Goal: Transaction & Acquisition: Book appointment/travel/reservation

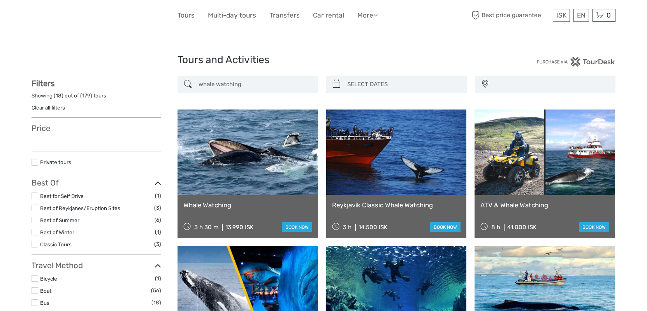
select select
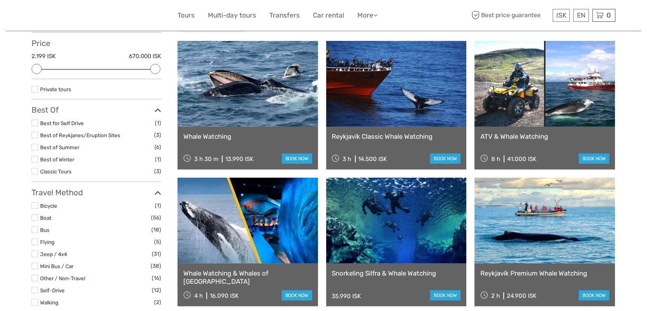
scroll to position [39, 0]
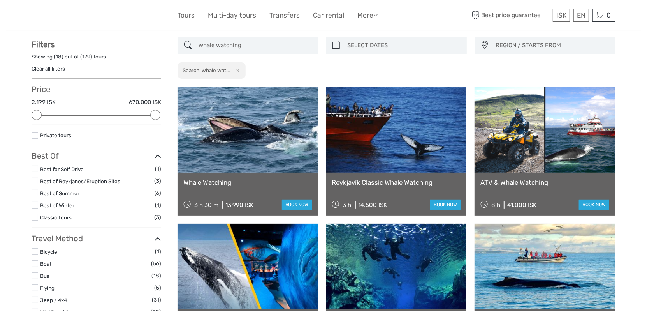
click at [393, 182] on link "Reykjavík Classic Whale Watching" at bounding box center [396, 182] width 129 height 8
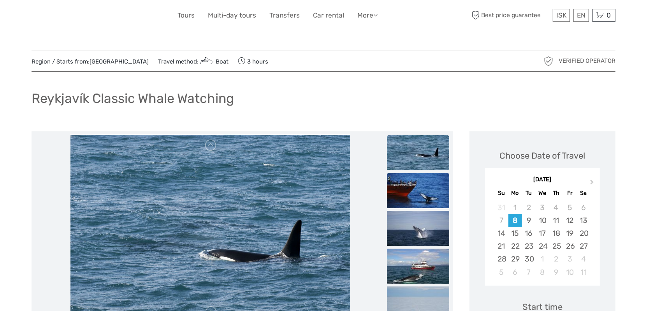
click at [415, 187] on img at bounding box center [418, 190] width 62 height 35
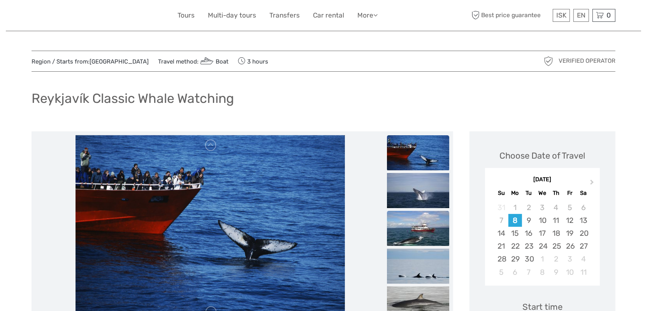
click at [421, 222] on img at bounding box center [418, 228] width 62 height 35
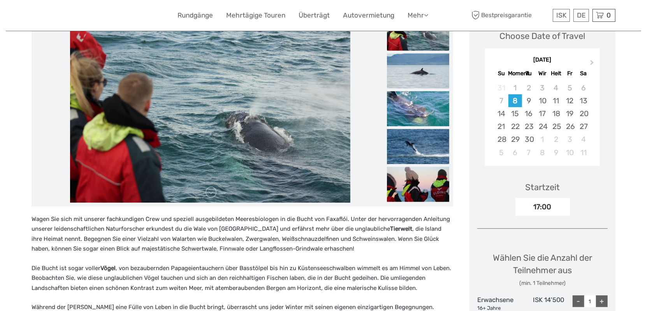
scroll to position [117, 0]
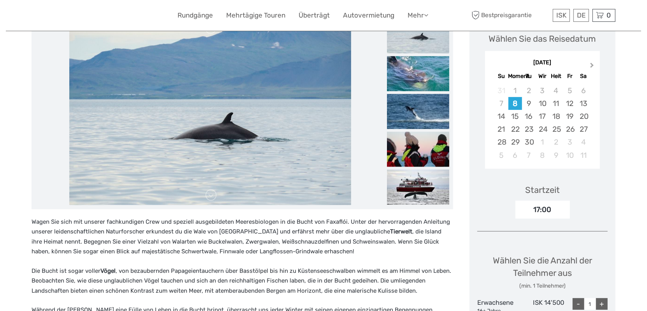
click at [594, 63] on button "Next Month" at bounding box center [593, 67] width 12 height 12
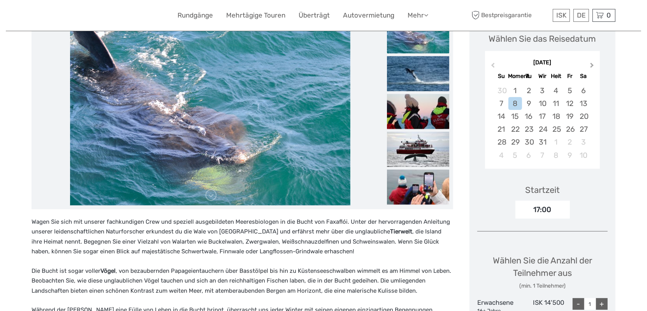
click at [594, 62] on button "Next Month" at bounding box center [593, 67] width 12 height 12
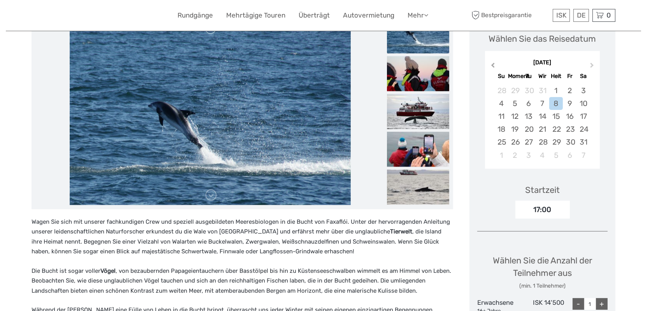
click at [491, 66] on button "Previous Month" at bounding box center [492, 67] width 12 height 12
click at [543, 145] on div "31" at bounding box center [543, 142] width 14 height 13
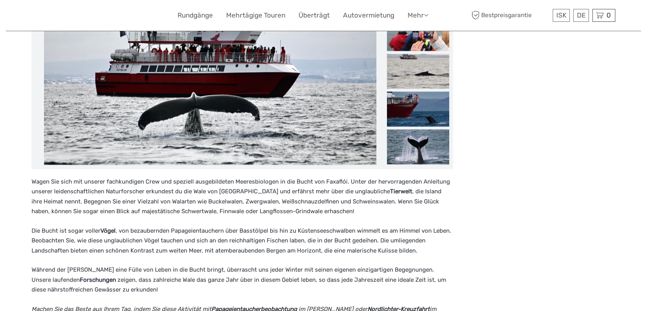
scroll to position [78, 0]
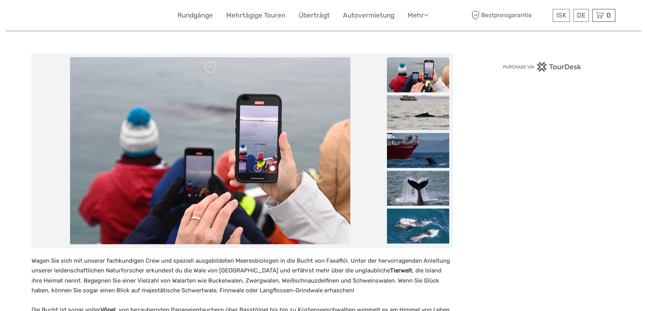
click at [556, 63] on img at bounding box center [542, 67] width 79 height 10
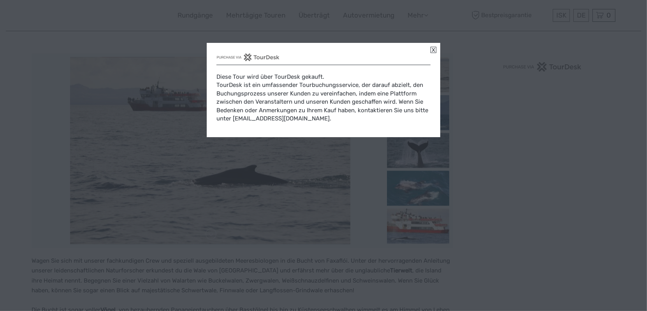
click at [434, 51] on link at bounding box center [434, 50] width 6 height 6
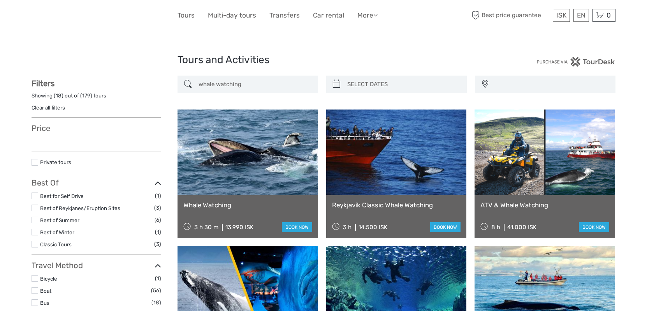
select select
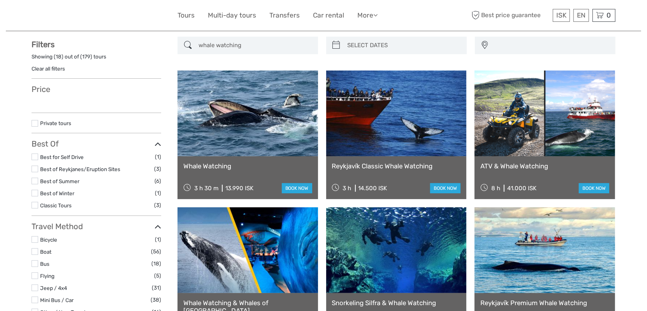
select select
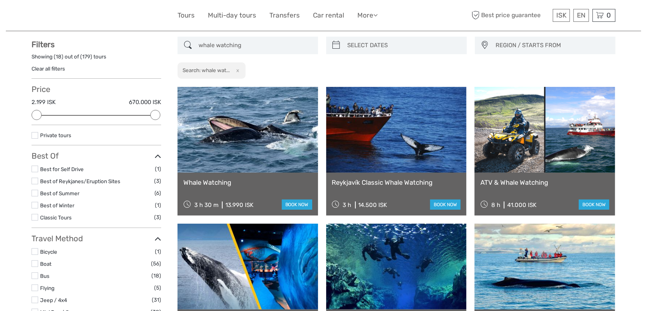
scroll to position [0, 0]
click at [391, 179] on link "Reykjavík Classic Whale Watching" at bounding box center [396, 182] width 129 height 8
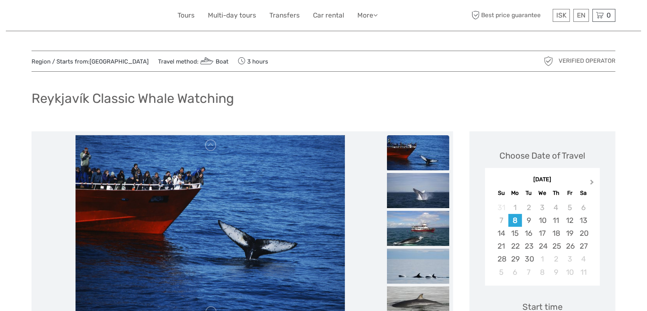
click at [593, 179] on button "Next Month" at bounding box center [593, 184] width 12 height 12
click at [557, 208] on div "1" at bounding box center [557, 207] width 14 height 13
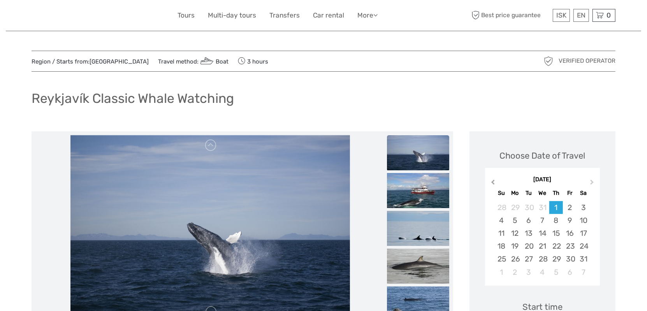
click at [493, 181] on span "Previous Month" at bounding box center [493, 183] width 0 height 11
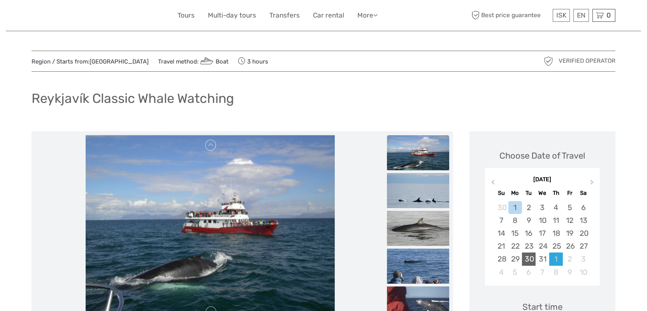
click at [530, 259] on div "30" at bounding box center [529, 258] width 14 height 13
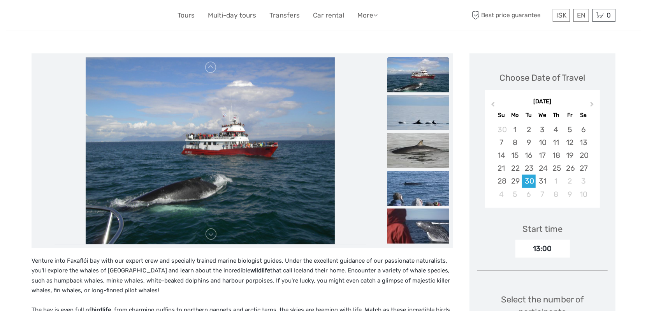
scroll to position [78, 0]
click at [540, 179] on div "31" at bounding box center [543, 180] width 14 height 13
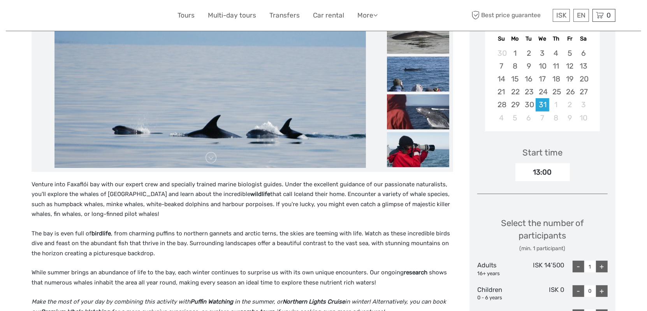
scroll to position [156, 0]
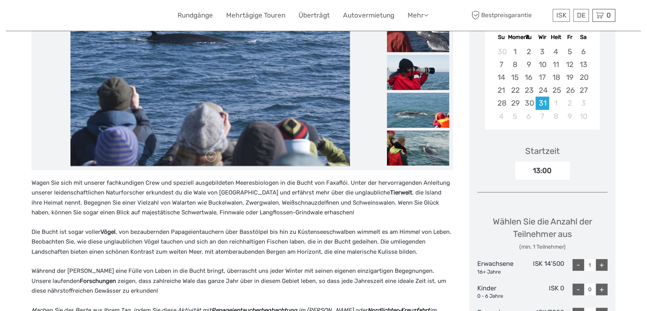
click at [606, 265] on div "+" at bounding box center [602, 265] width 12 height 12
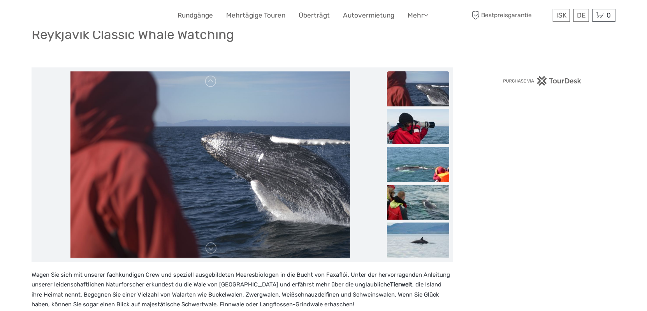
scroll to position [39, 0]
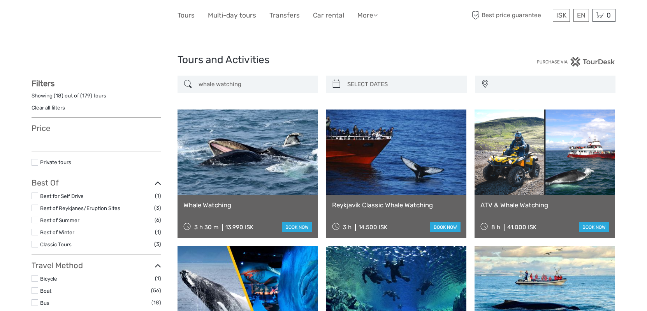
select select
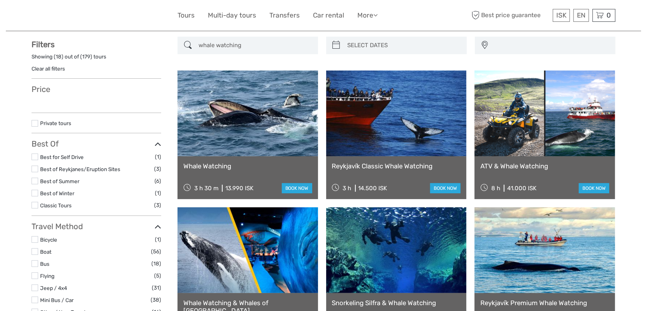
select select
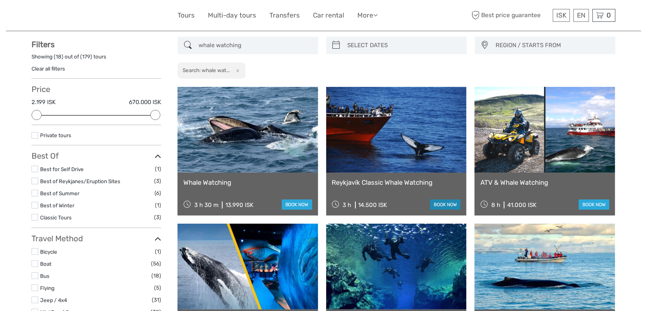
scroll to position [0, 0]
click at [443, 201] on link "book now" at bounding box center [445, 204] width 30 height 10
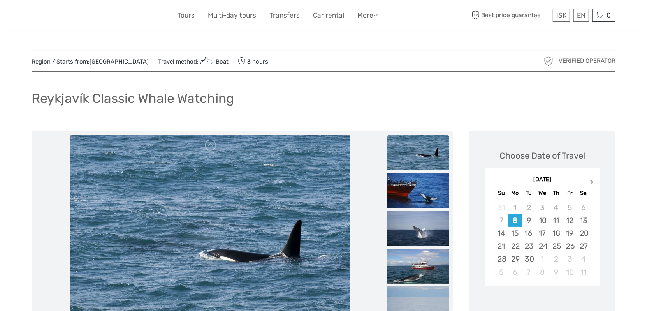
click at [592, 179] on button "Next Month" at bounding box center [593, 184] width 12 height 12
click at [543, 257] on div "31" at bounding box center [543, 258] width 14 height 13
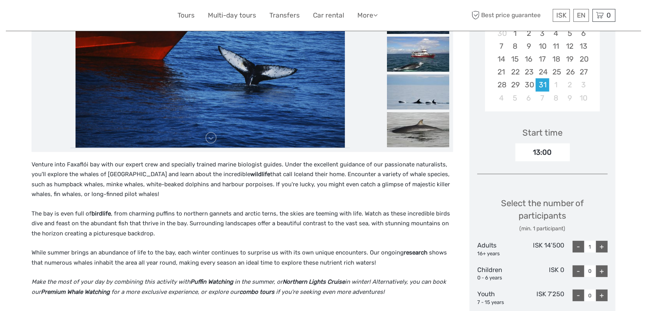
scroll to position [195, 0]
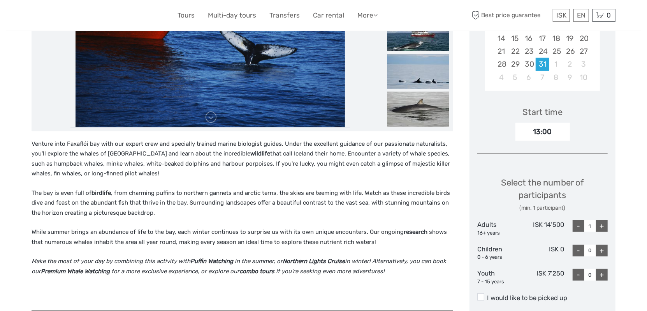
click at [600, 225] on div "+" at bounding box center [602, 226] width 12 height 12
type input "2"
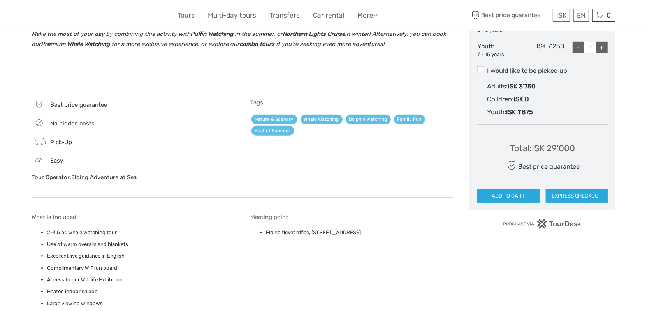
scroll to position [351, 0]
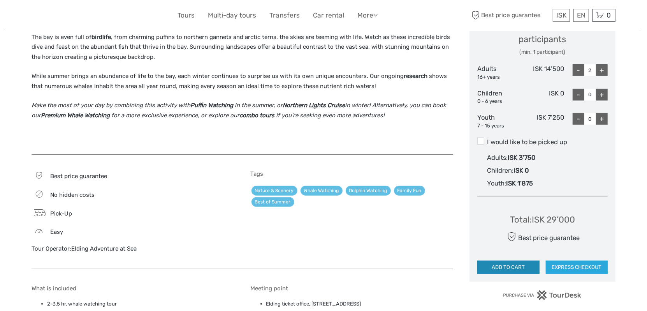
click at [518, 267] on button "ADD TO CART" at bounding box center [509, 267] width 62 height 13
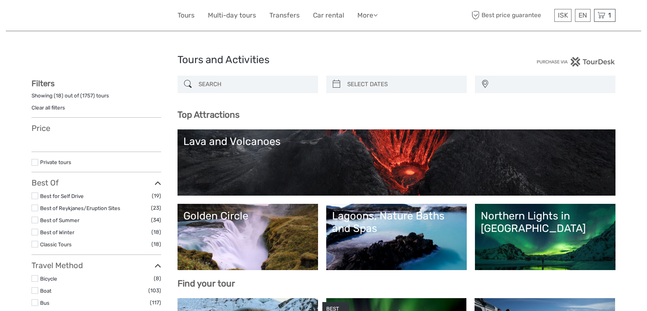
select select
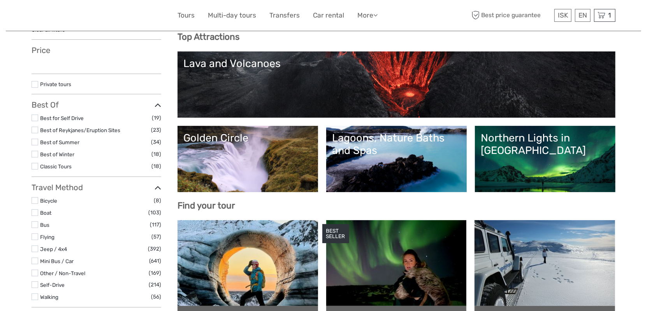
select select
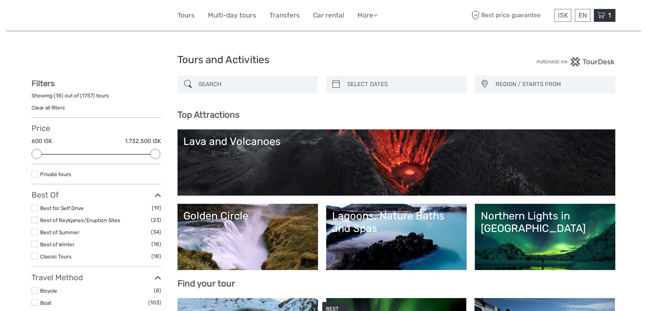
click at [603, 16] on icon at bounding box center [602, 16] width 8 height 10
